Goal: Information Seeking & Learning: Learn about a topic

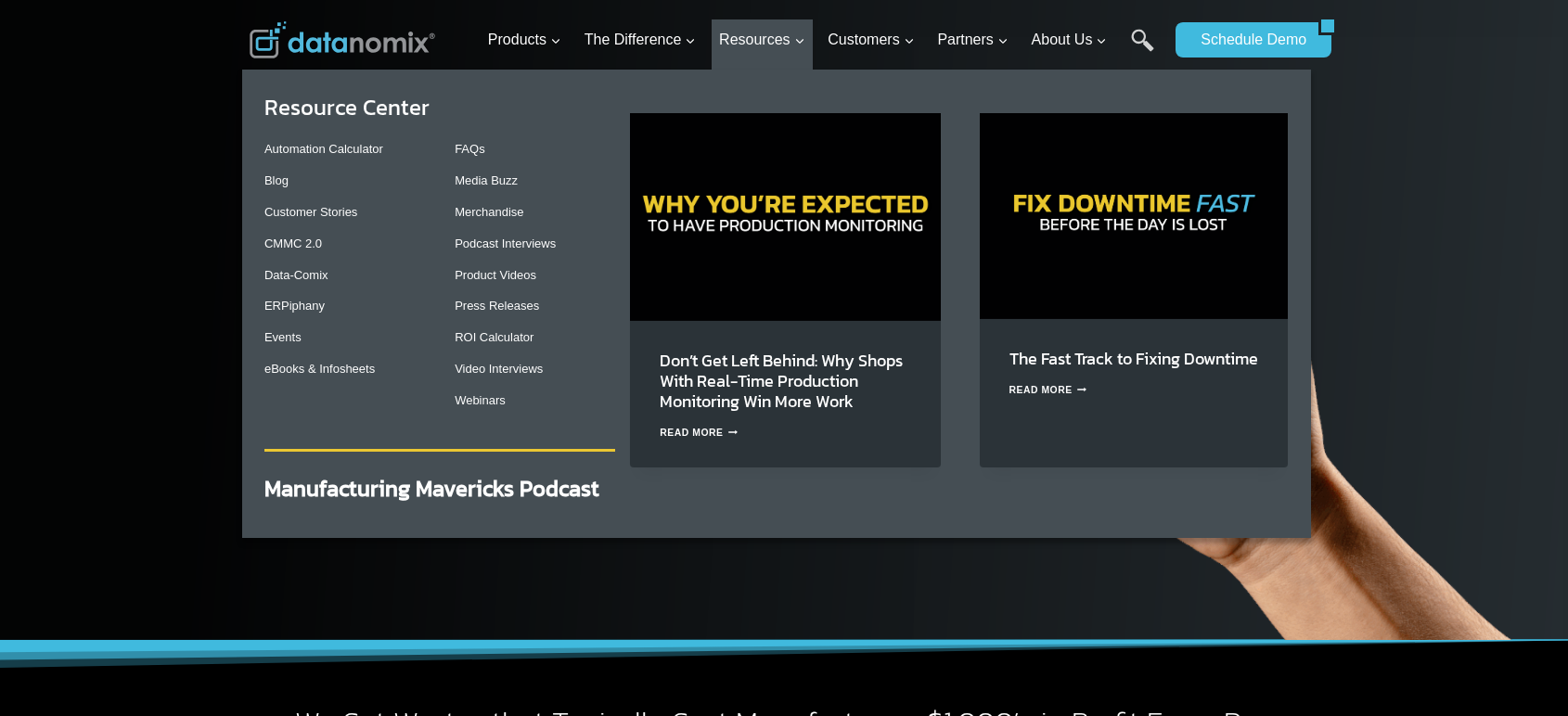
click at [1143, 283] on img "Primary Navigation" at bounding box center [1133, 215] width 308 height 205
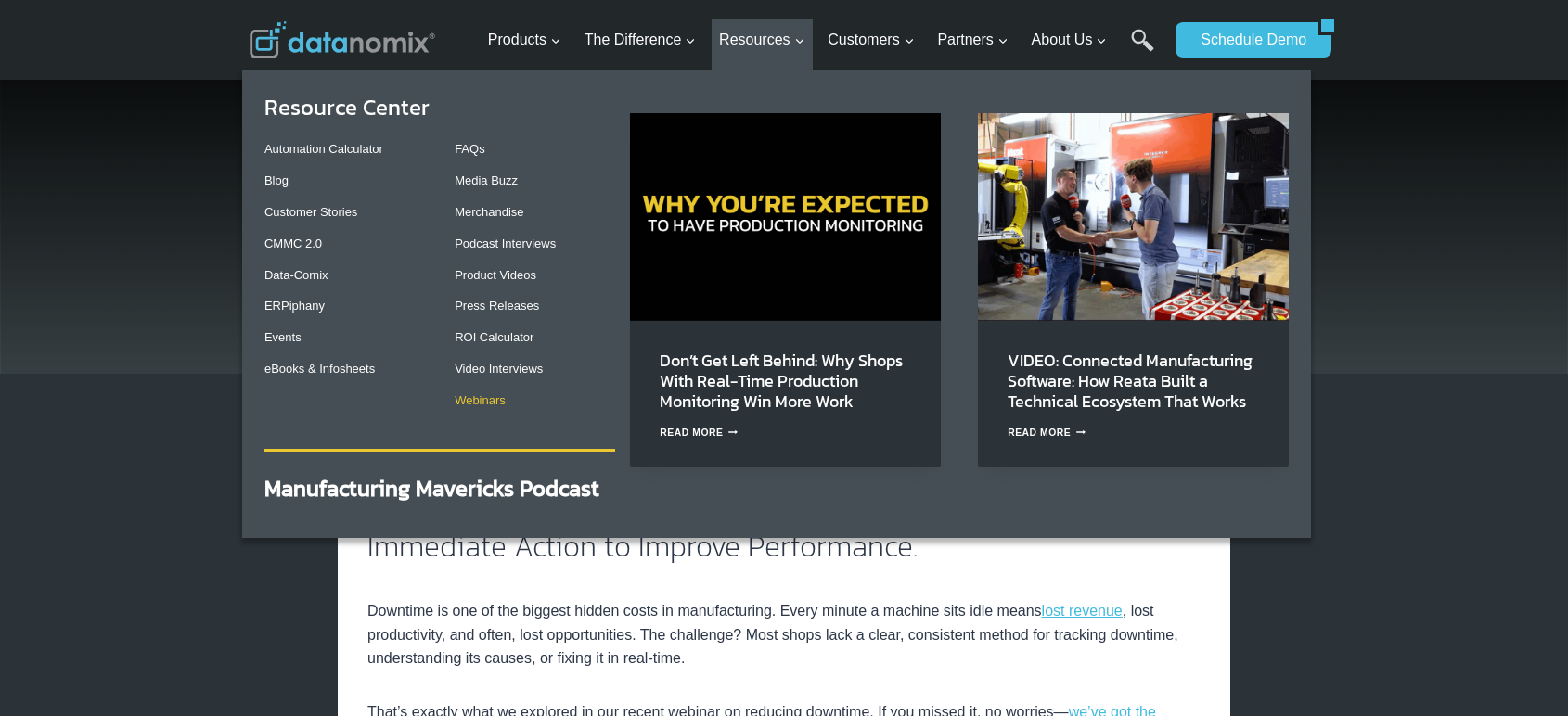
click at [478, 399] on link "Webinars" at bounding box center [479, 400] width 51 height 13
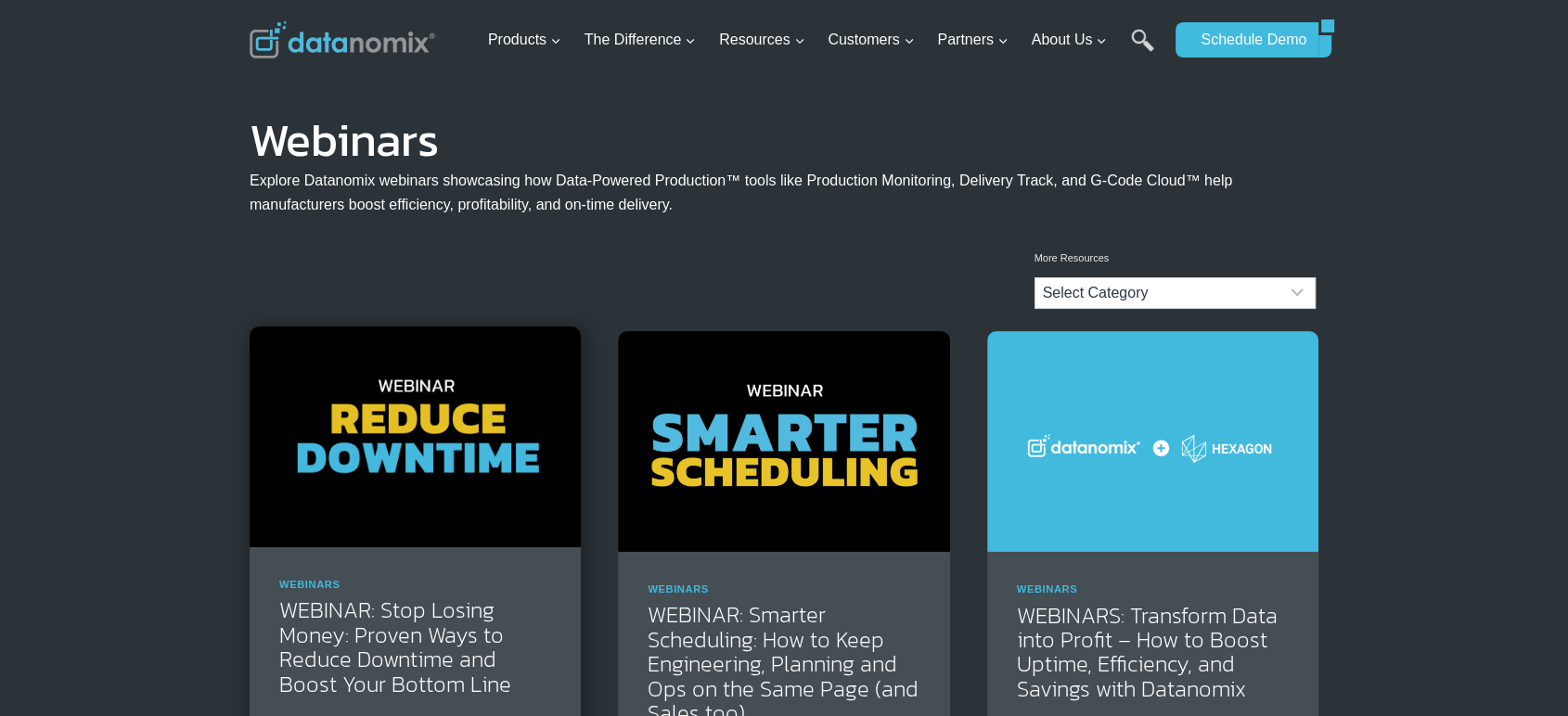
click at [493, 443] on img at bounding box center [415, 437] width 331 height 221
